Goal: Check status: Check status

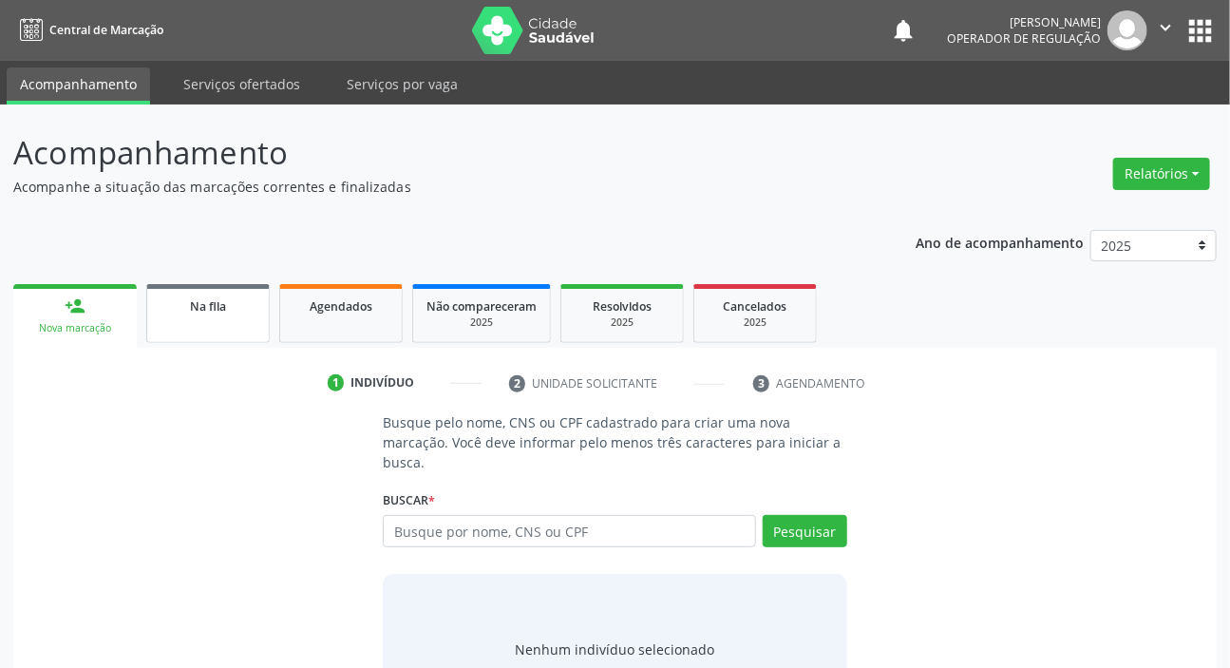
click at [217, 308] on span "Na fila" at bounding box center [208, 306] width 36 height 16
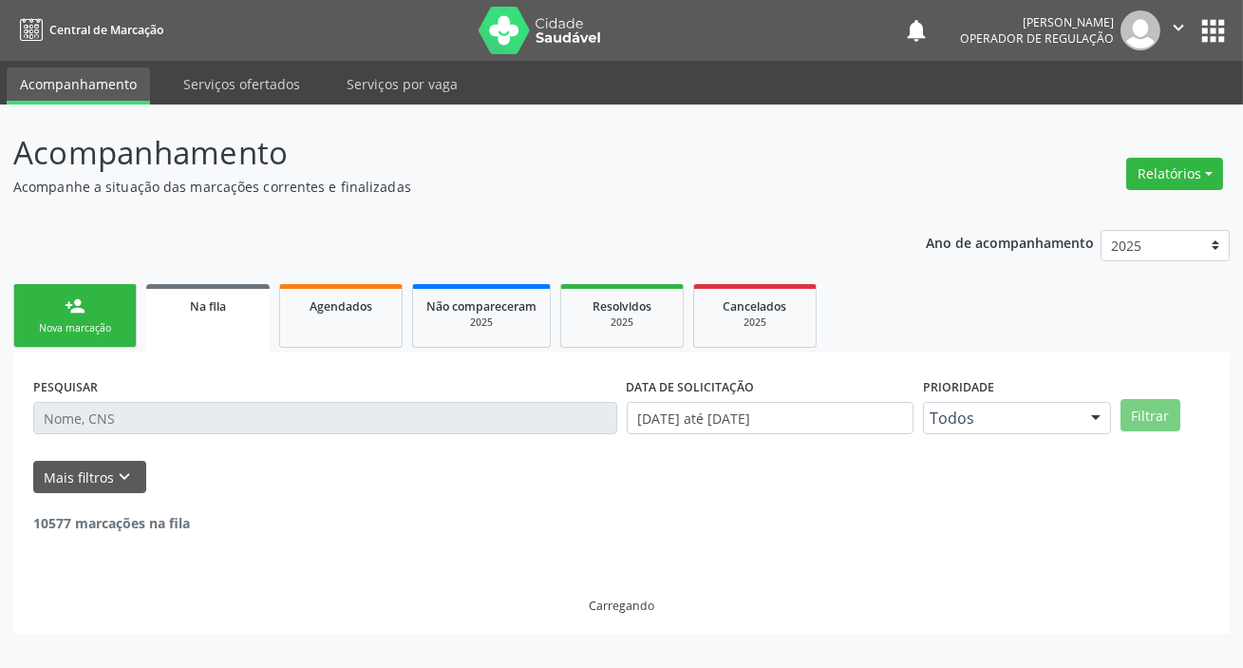
click at [378, 423] on input "text" at bounding box center [325, 418] width 584 height 32
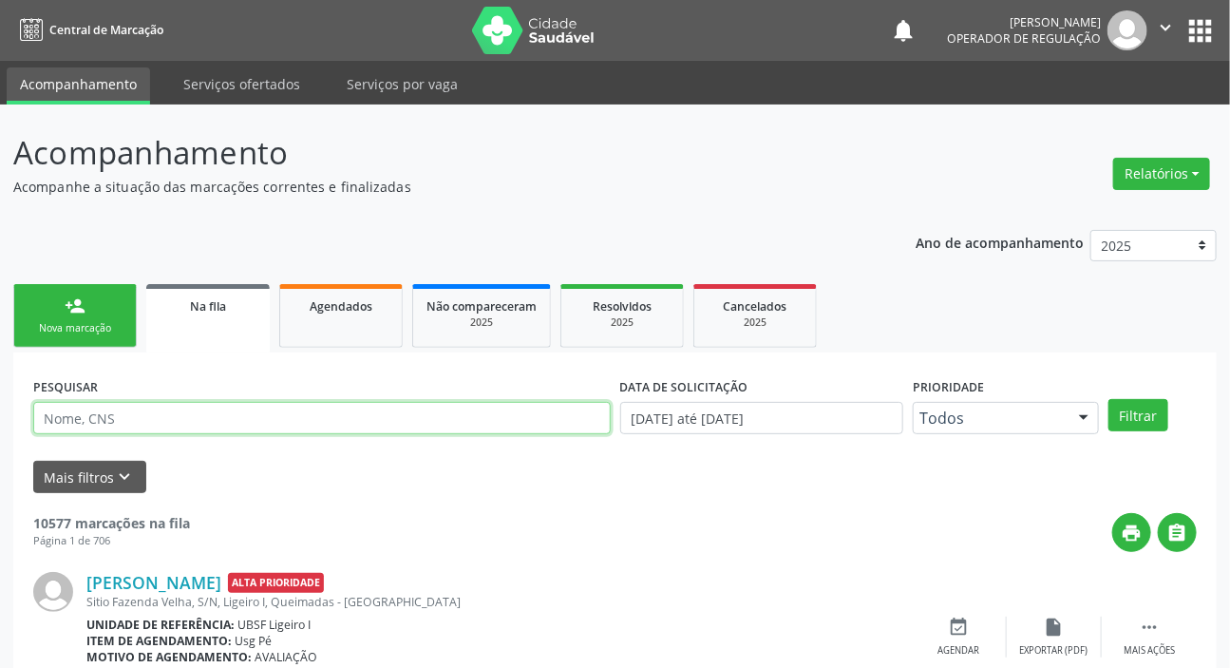
click at [380, 423] on input "text" at bounding box center [322, 418] width 578 height 32
paste input "708 6055 5004 3887"
type input "708 6055 5004 3887"
click at [1109, 399] on button "Filtrar" at bounding box center [1139, 415] width 60 height 32
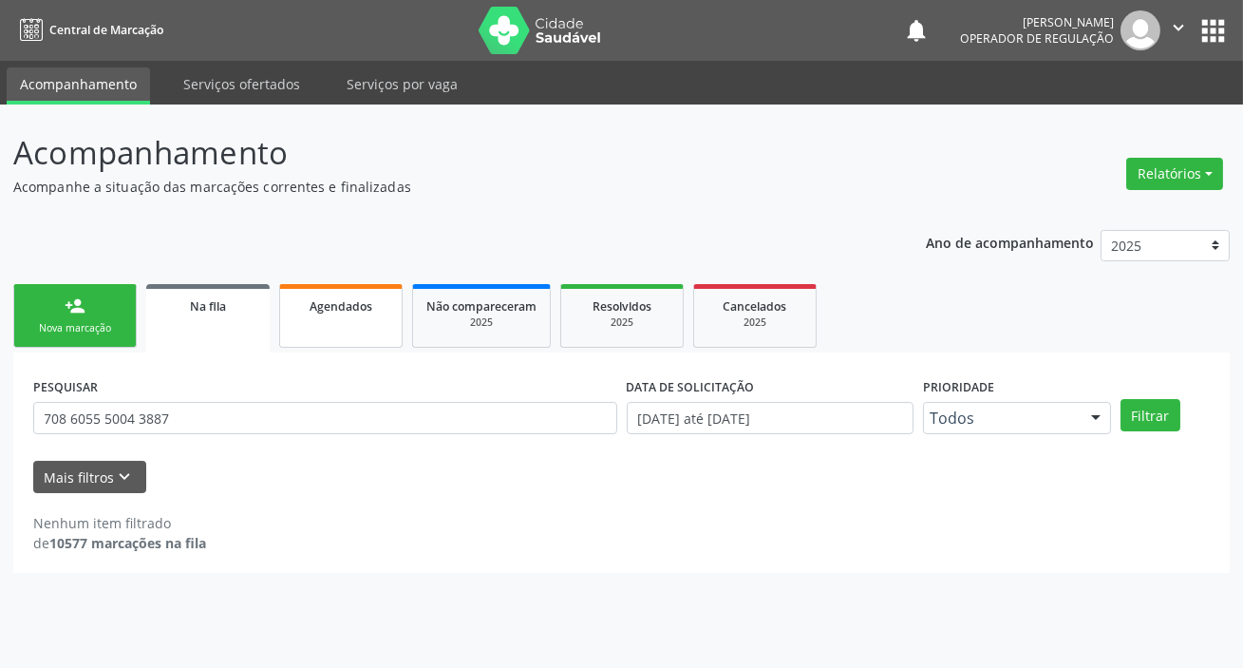
click at [354, 294] on link "Agendados" at bounding box center [340, 316] width 123 height 64
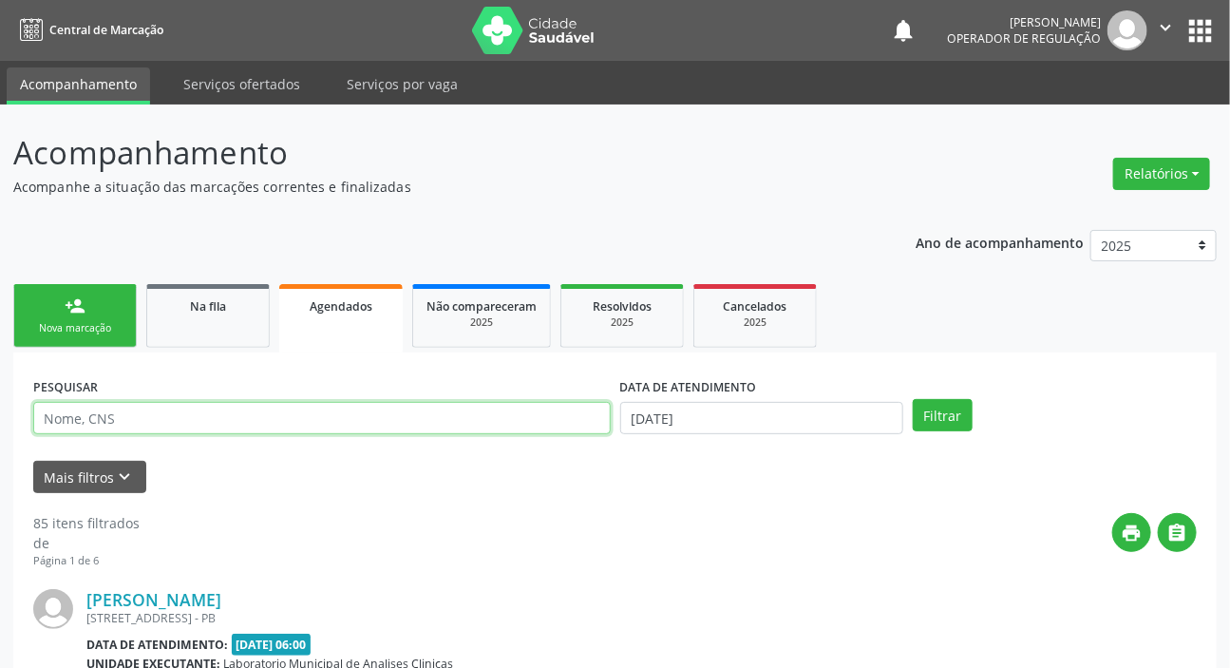
click at [391, 415] on input "text" at bounding box center [322, 418] width 578 height 32
paste input "708 6055 5004 3887"
type input "708 6055 5004 3887"
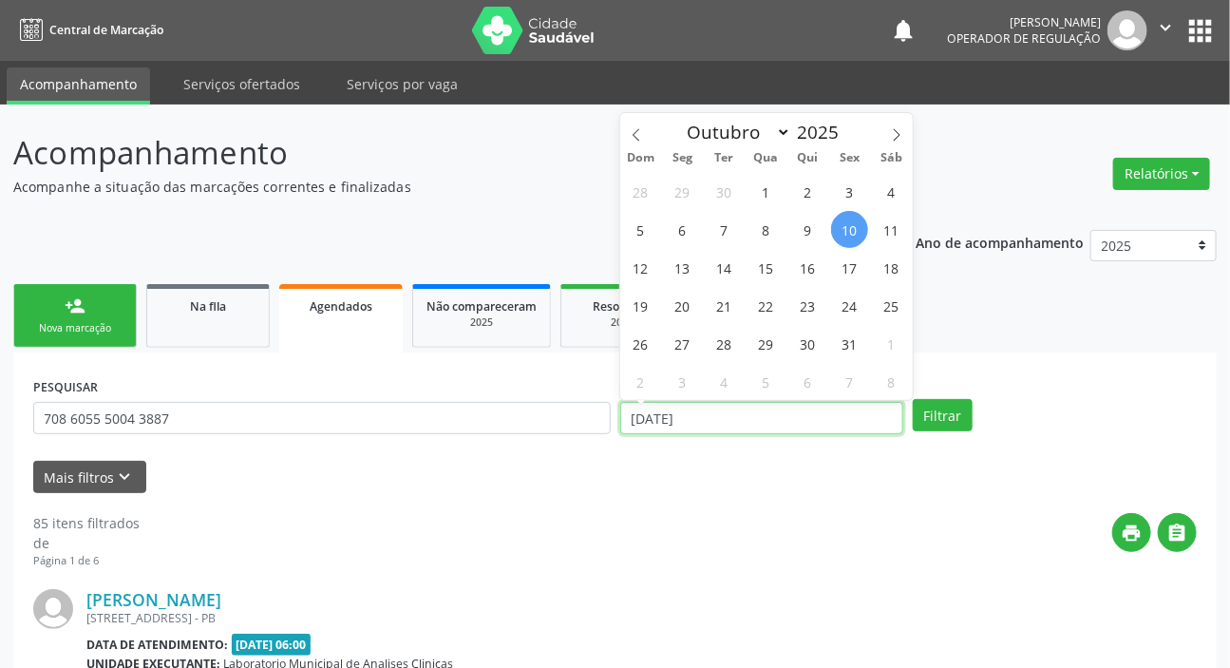
click at [763, 410] on input "[DATE]" at bounding box center [762, 418] width 284 height 32
click at [939, 408] on button "Filtrar" at bounding box center [943, 415] width 60 height 32
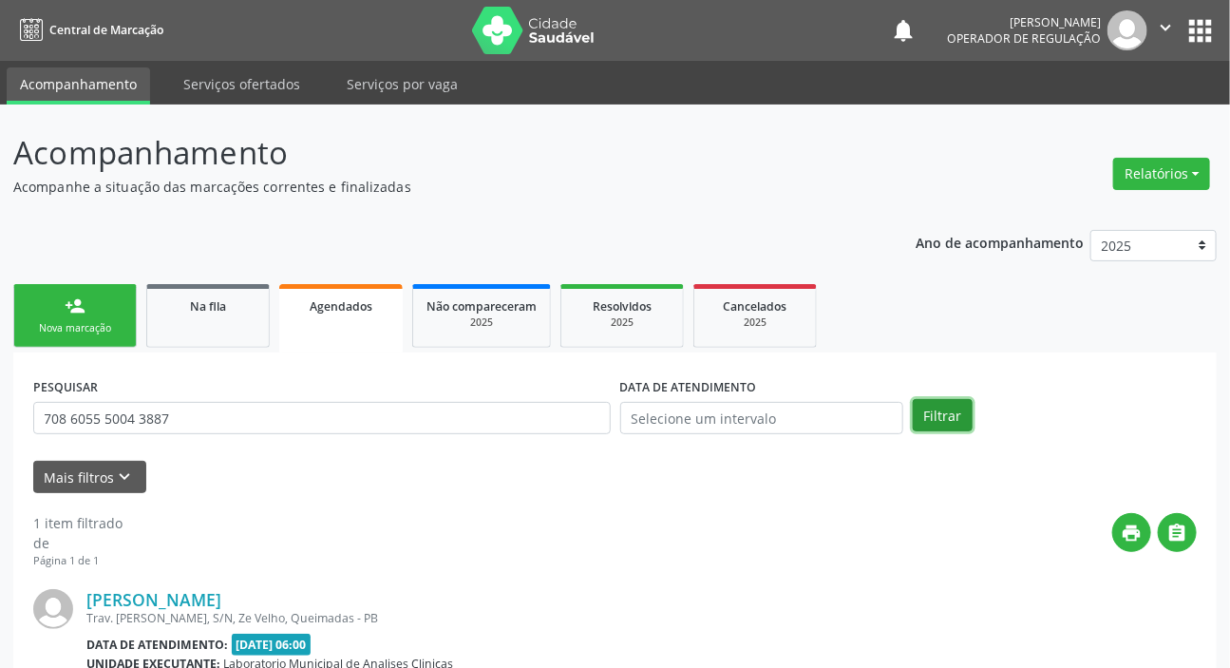
click at [945, 405] on button "Filtrar" at bounding box center [943, 415] width 60 height 32
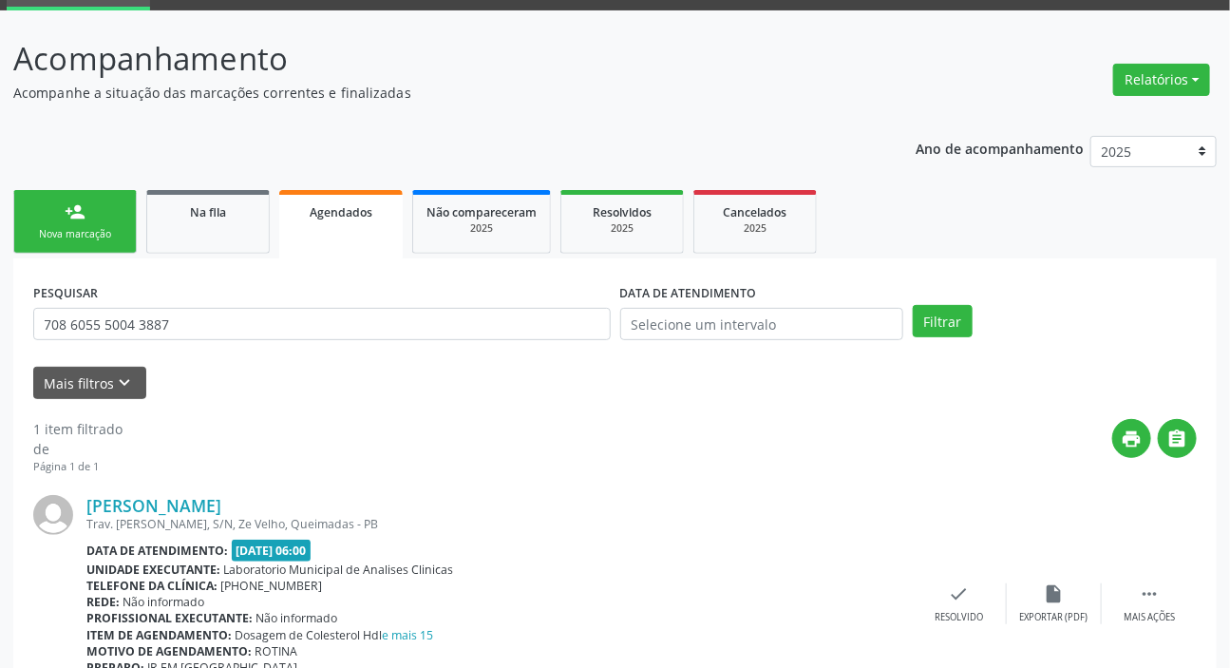
scroll to position [190, 0]
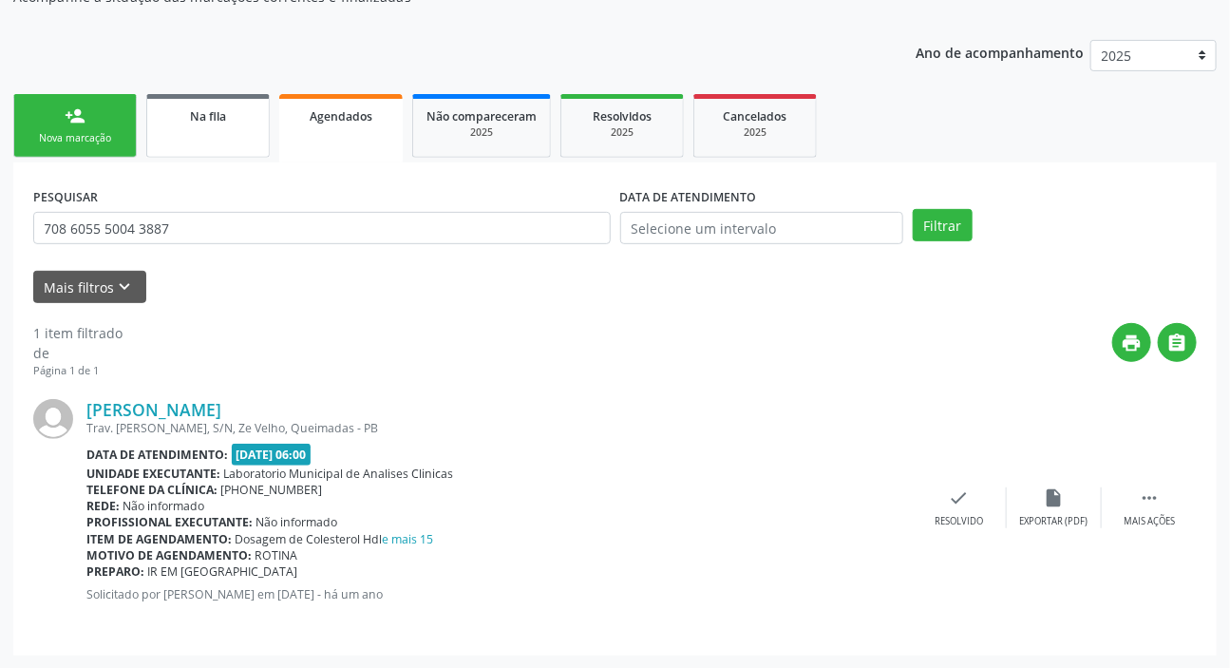
click at [221, 104] on link "Na fila" at bounding box center [207, 126] width 123 height 64
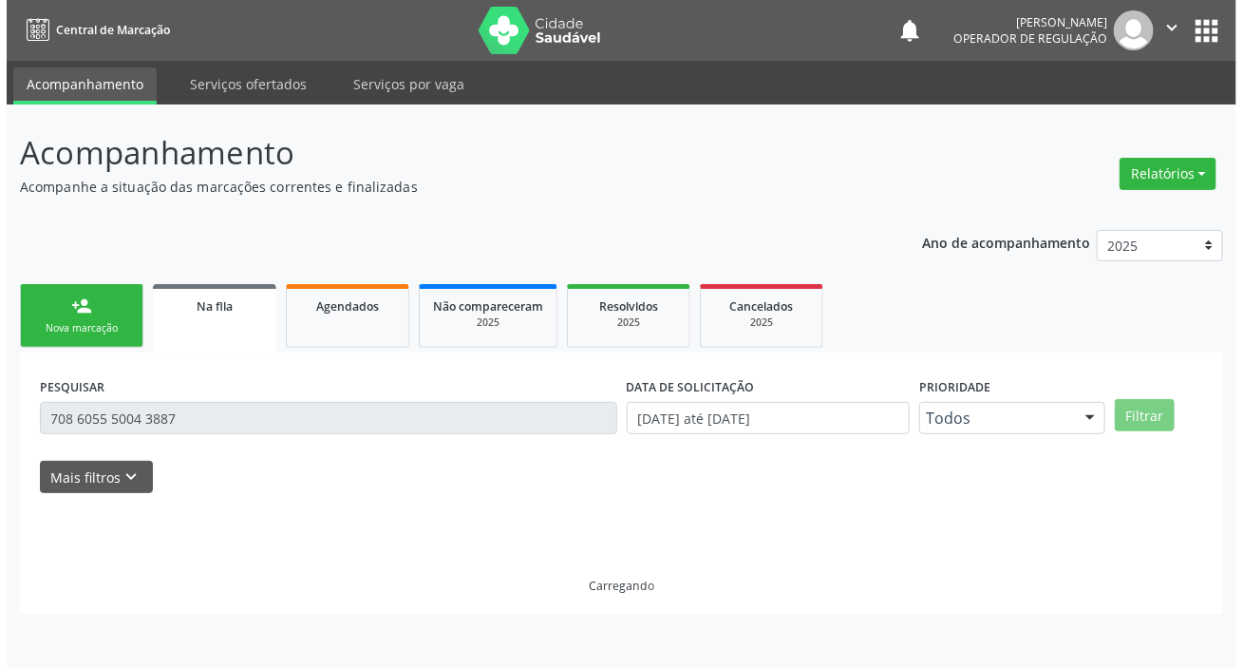
scroll to position [0, 0]
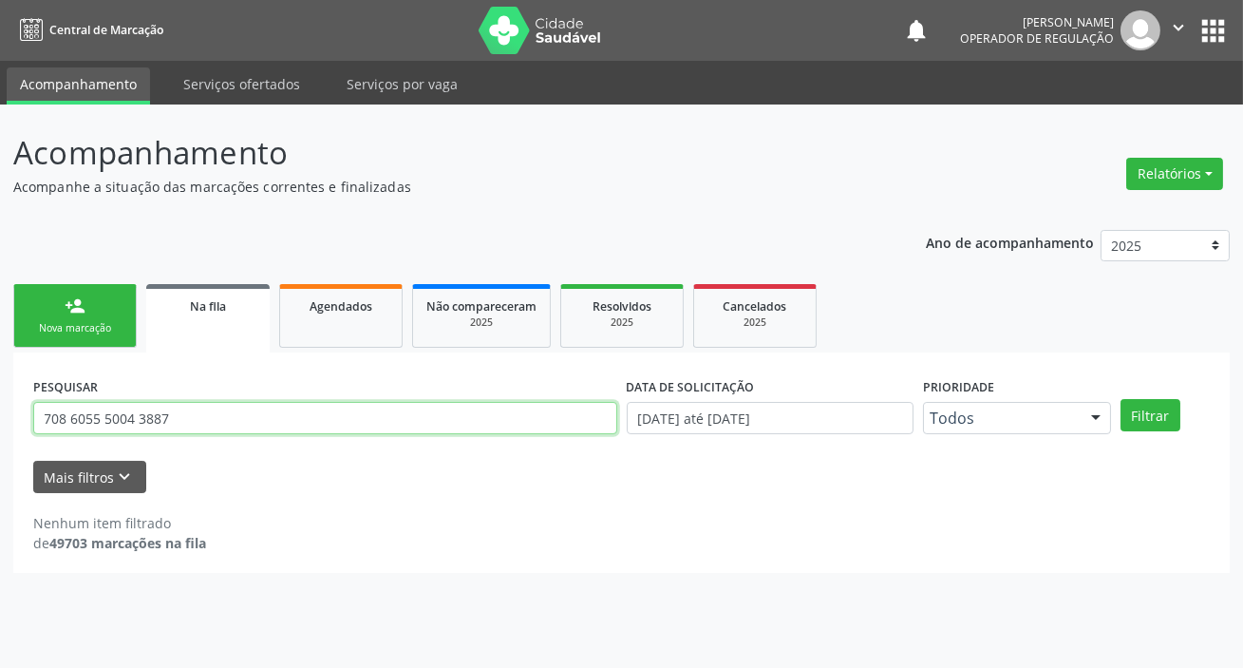
click at [283, 412] on input "708 6055 5004 3887" at bounding box center [325, 418] width 584 height 32
click at [1121, 399] on button "Filtrar" at bounding box center [1151, 415] width 60 height 32
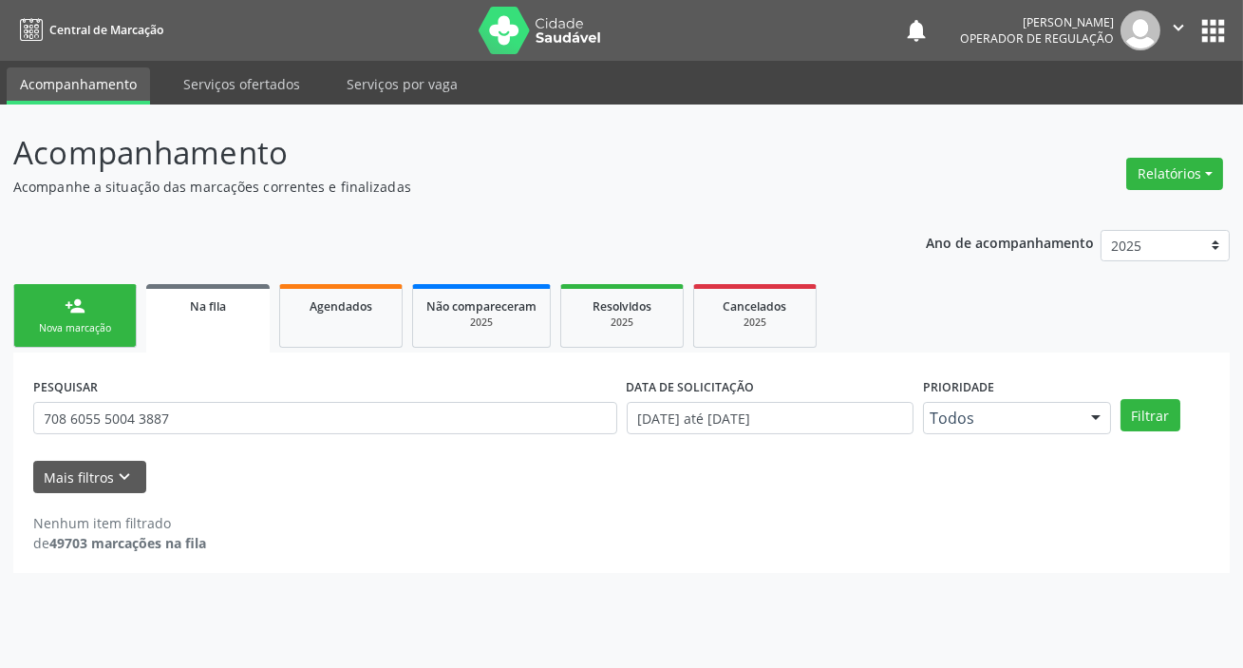
click at [1221, 16] on button "apps" at bounding box center [1213, 30] width 33 height 33
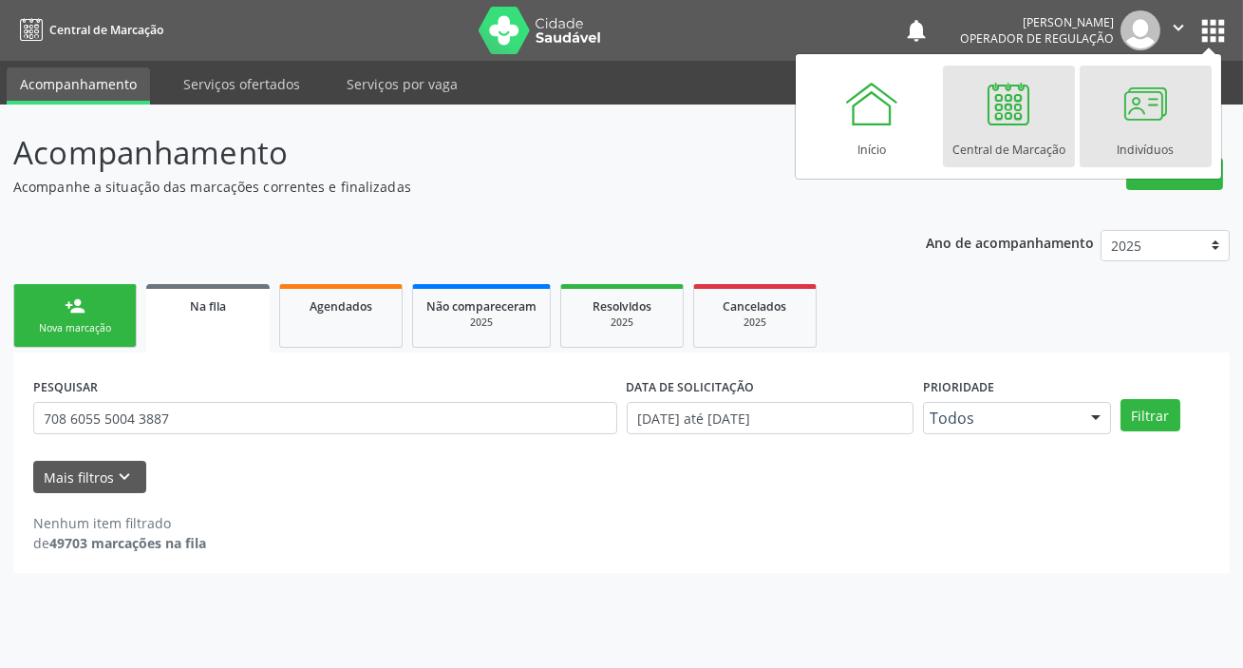
click at [1160, 98] on div at bounding box center [1145, 103] width 57 height 57
